Goal: Task Accomplishment & Management: Use online tool/utility

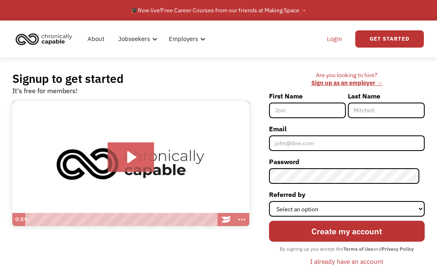
click at [333, 39] on link "Login" at bounding box center [334, 39] width 25 height 26
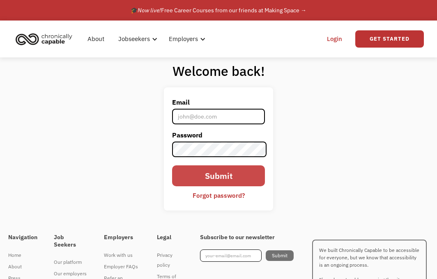
type input "[EMAIL_ADDRESS][DOMAIN_NAME]"
click at [198, 183] on input "Submit" at bounding box center [218, 176] width 93 height 21
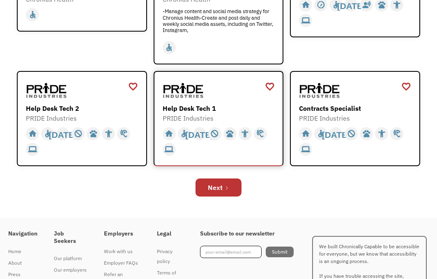
scroll to position [411, 0]
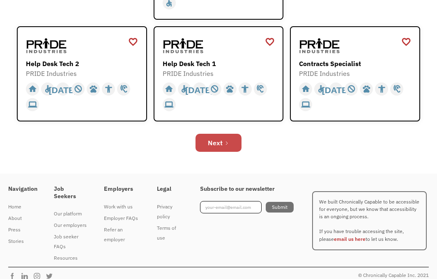
click at [219, 143] on div "Next" at bounding box center [215, 143] width 15 height 10
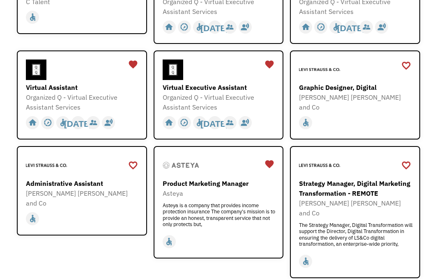
scroll to position [329, 0]
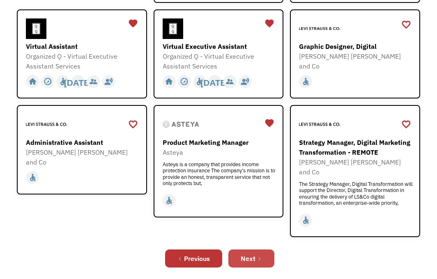
click at [251, 254] on div "Next" at bounding box center [248, 259] width 15 height 10
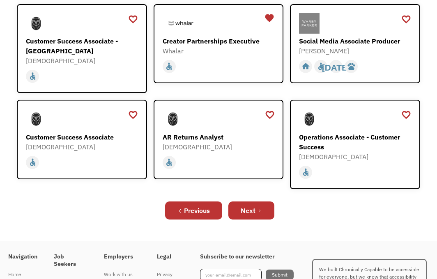
scroll to position [370, 0]
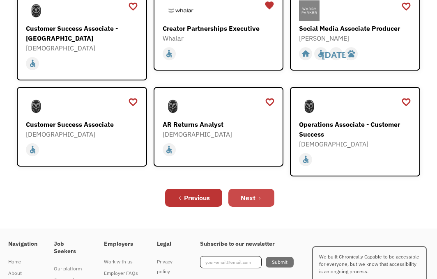
click at [253, 193] on div "Next" at bounding box center [248, 198] width 15 height 10
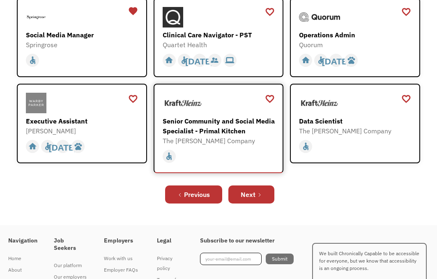
scroll to position [329, 0]
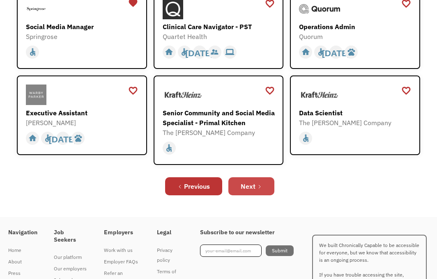
click at [250, 186] on div "Next" at bounding box center [248, 187] width 15 height 10
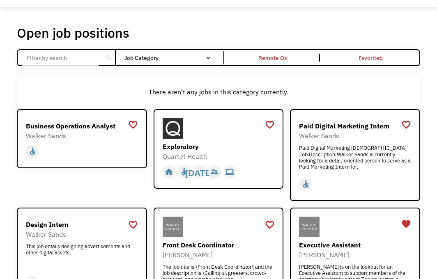
scroll to position [41, 0]
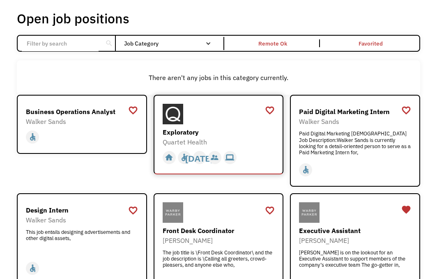
click at [184, 129] on div "Exploratory" at bounding box center [220, 132] width 114 height 10
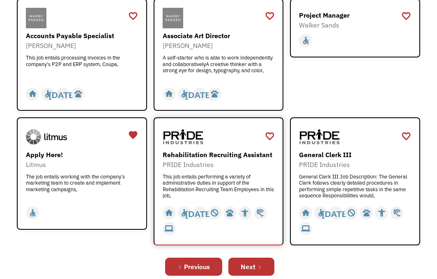
scroll to position [370, 0]
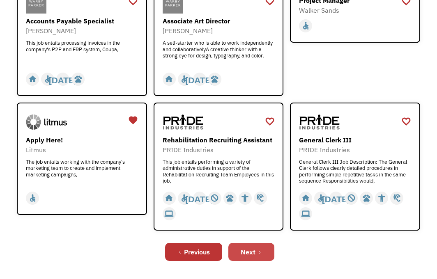
click at [246, 251] on div "Next" at bounding box center [248, 252] width 15 height 10
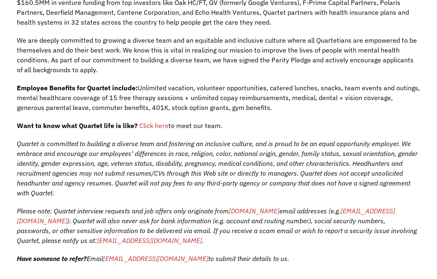
scroll to position [329, 0]
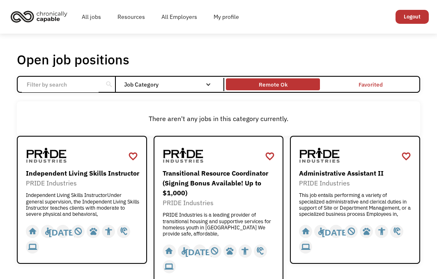
click at [274, 85] on div "Remote Ok" at bounding box center [273, 85] width 29 height 10
click at [290, 87] on div "Remote Ok" at bounding box center [273, 85] width 94 height 8
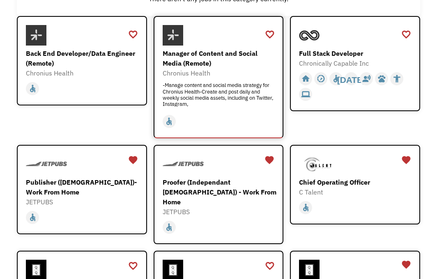
scroll to position [164, 0]
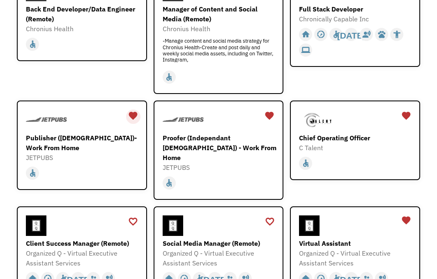
click at [132, 113] on div "favorite" at bounding box center [133, 116] width 10 height 12
click at [272, 115] on div "favorite" at bounding box center [270, 116] width 10 height 12
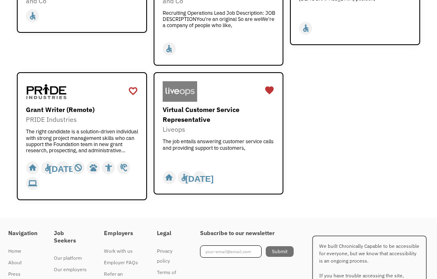
scroll to position [1382, 0]
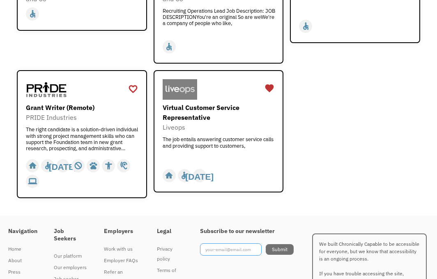
click at [235, 244] on input "Footer Newsletter" at bounding box center [231, 250] width 62 height 12
type input "[EMAIL_ADDRESS][DOMAIN_NAME]"
click at [271, 244] on input "Submit" at bounding box center [280, 249] width 28 height 11
type input "Please wait..."
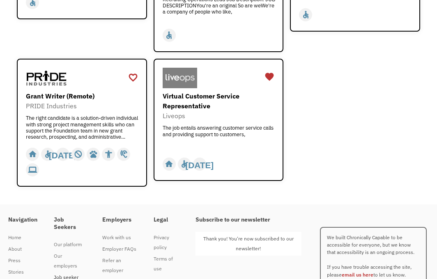
scroll to position [1399, 0]
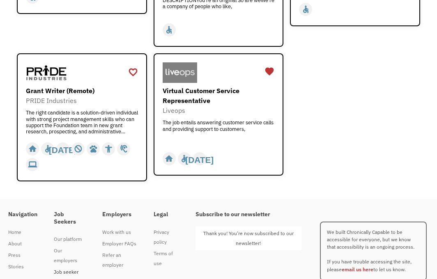
click at [58, 267] on div "Job seeker FAQs" at bounding box center [70, 277] width 32 height 20
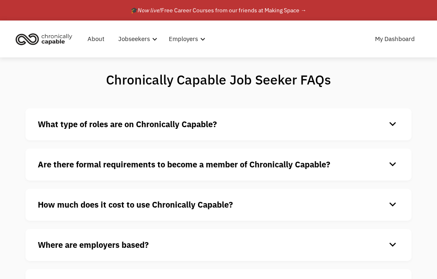
click at [396, 121] on div "keyboard_arrow_down" at bounding box center [392, 124] width 13 height 12
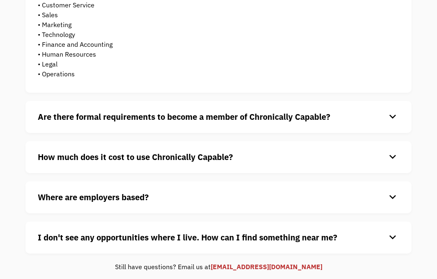
scroll to position [205, 0]
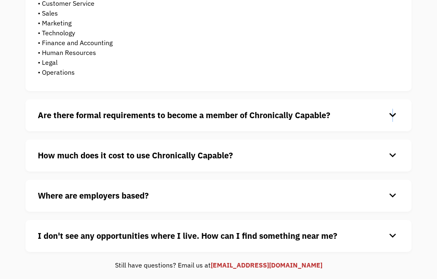
click at [393, 115] on div "keyboard_arrow_down" at bounding box center [392, 115] width 13 height 12
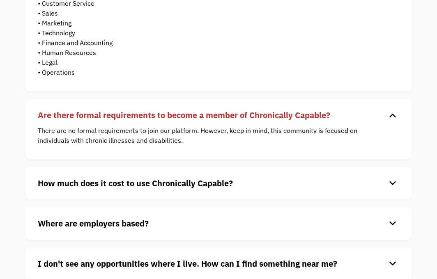
click at [396, 184] on div "keyboard_arrow_down" at bounding box center [392, 183] width 13 height 12
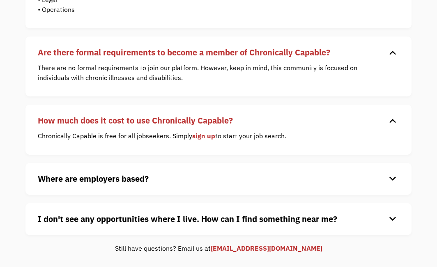
scroll to position [288, 0]
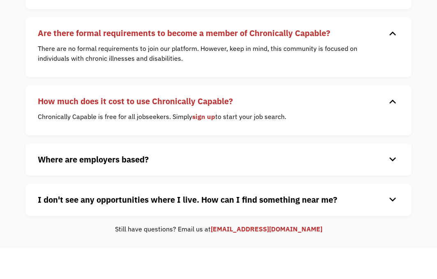
click at [392, 159] on div "keyboard_arrow_down" at bounding box center [392, 160] width 13 height 12
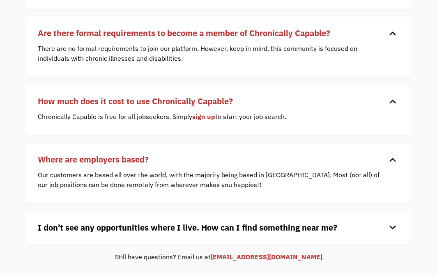
click at [393, 222] on div "keyboard_arrow_down" at bounding box center [392, 228] width 13 height 12
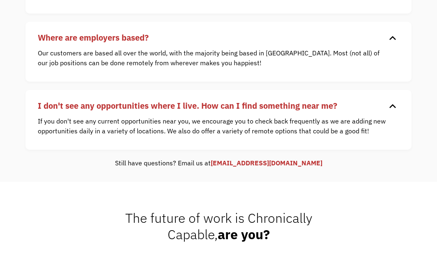
scroll to position [411, 0]
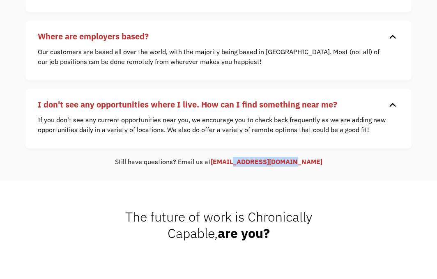
drag, startPoint x: 309, startPoint y: 159, endPoint x: 251, endPoint y: 165, distance: 58.3
click at [251, 165] on div "Still have questions? Email us at hello@wearecapable.org" at bounding box center [218, 162] width 386 height 10
copy link "wearecapable.org"
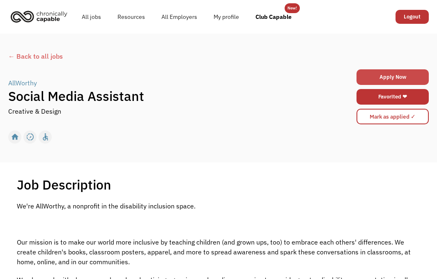
click at [398, 71] on link "Apply Now" at bounding box center [393, 77] width 72 height 16
click at [399, 74] on link "Apply Now" at bounding box center [393, 77] width 72 height 16
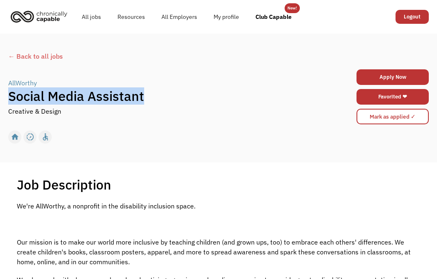
drag, startPoint x: 145, startPoint y: 97, endPoint x: 10, endPoint y: 100, distance: 134.8
click at [10, 100] on h1 "Social Media Assistant" at bounding box center [166, 96] width 316 height 16
copy h1 "Social Media Assistant"
